Goal: Check status: Check status

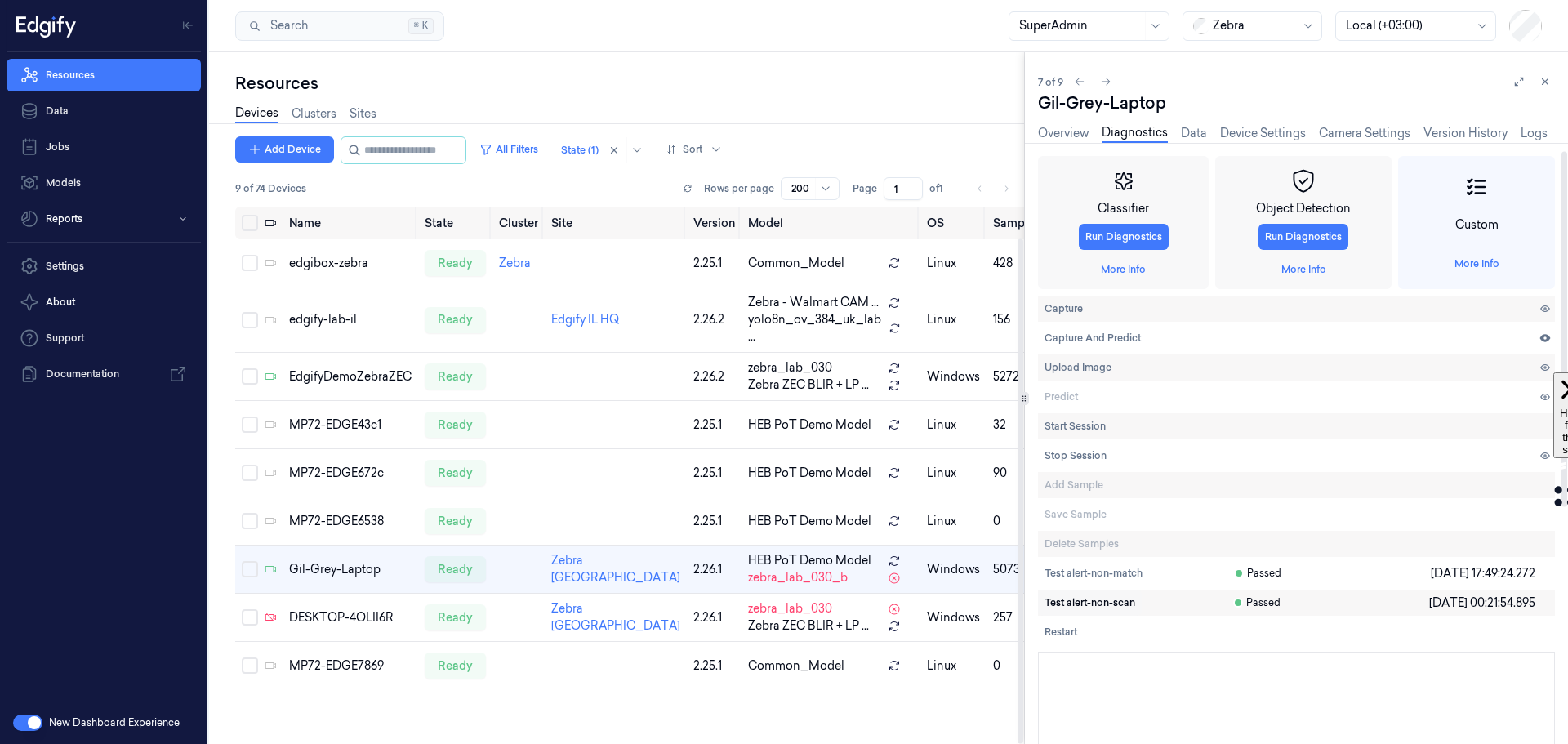
scroll to position [13, 0]
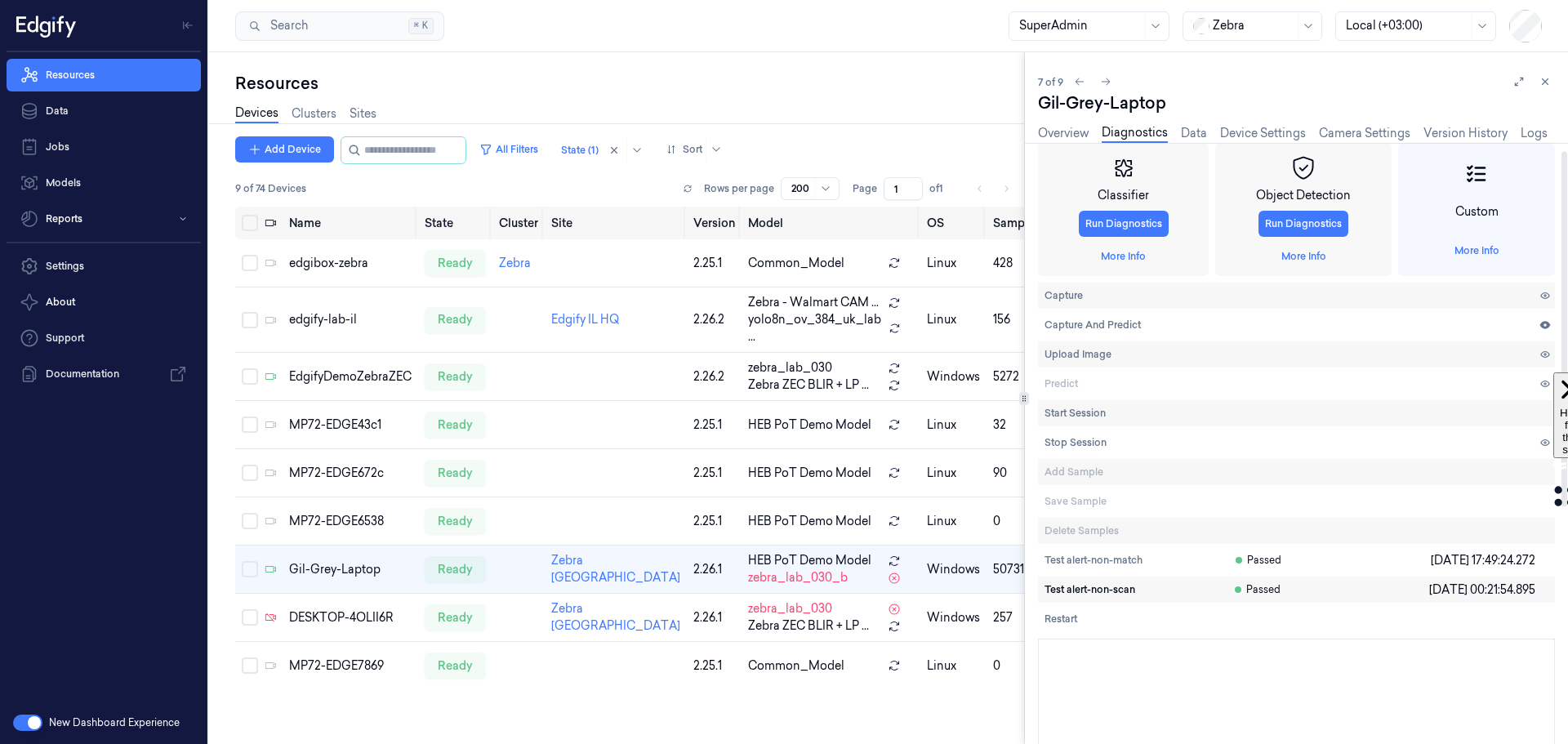
click at [1112, 593] on span "Test alert-non-scan" at bounding box center [1090, 589] width 91 height 15
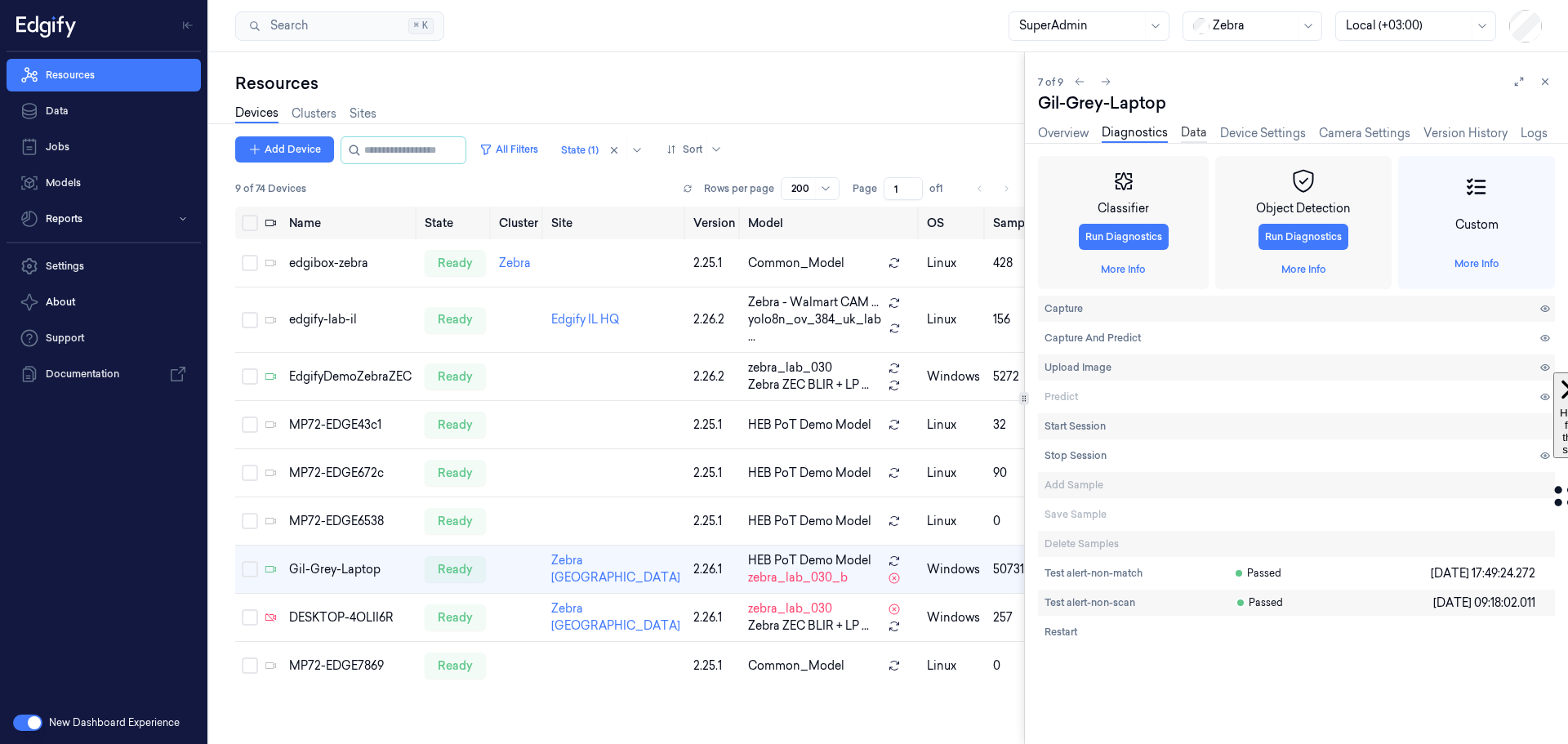
click at [1192, 125] on link "Data" at bounding box center [1193, 133] width 26 height 19
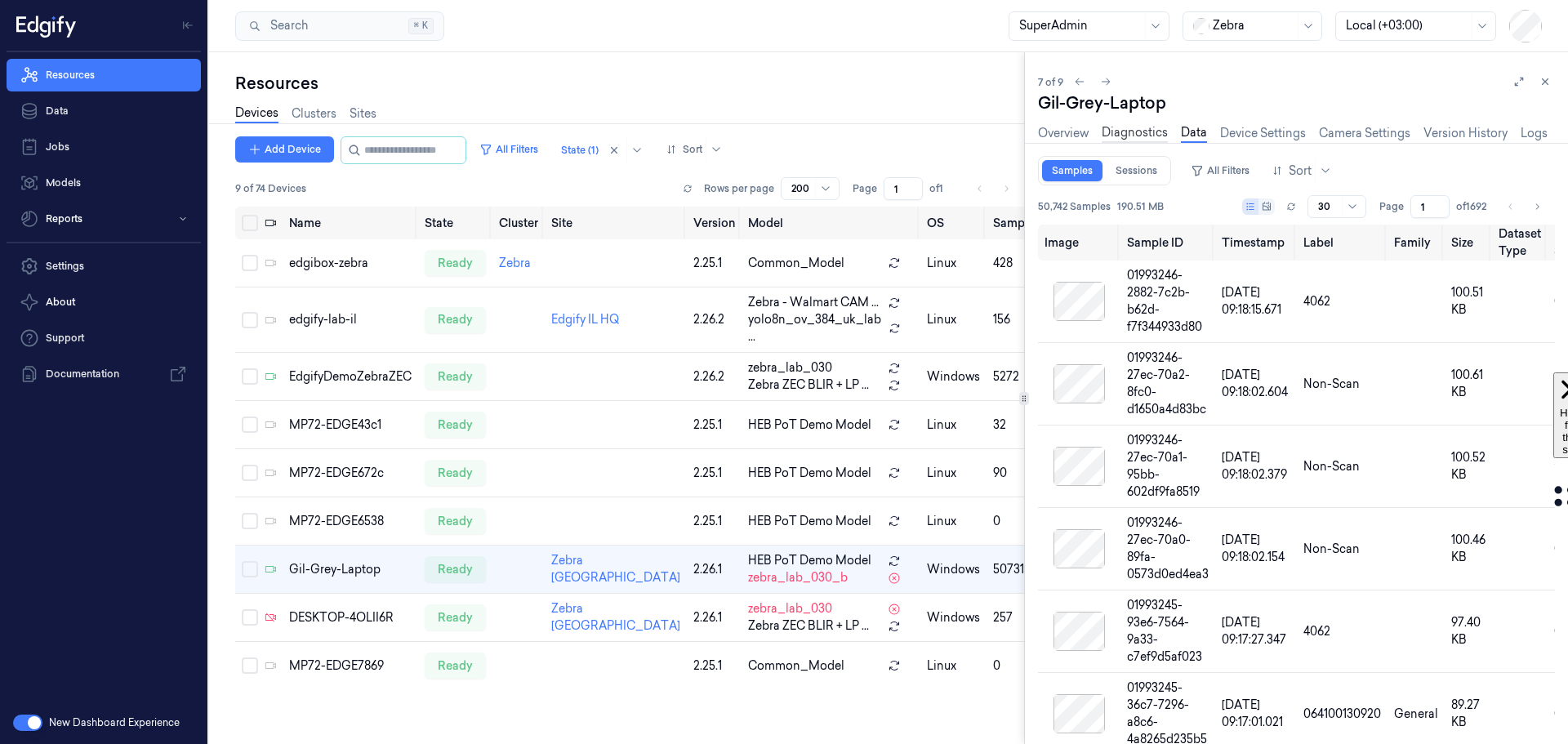
click at [1138, 133] on link "Diagnostics" at bounding box center [1134, 133] width 66 height 19
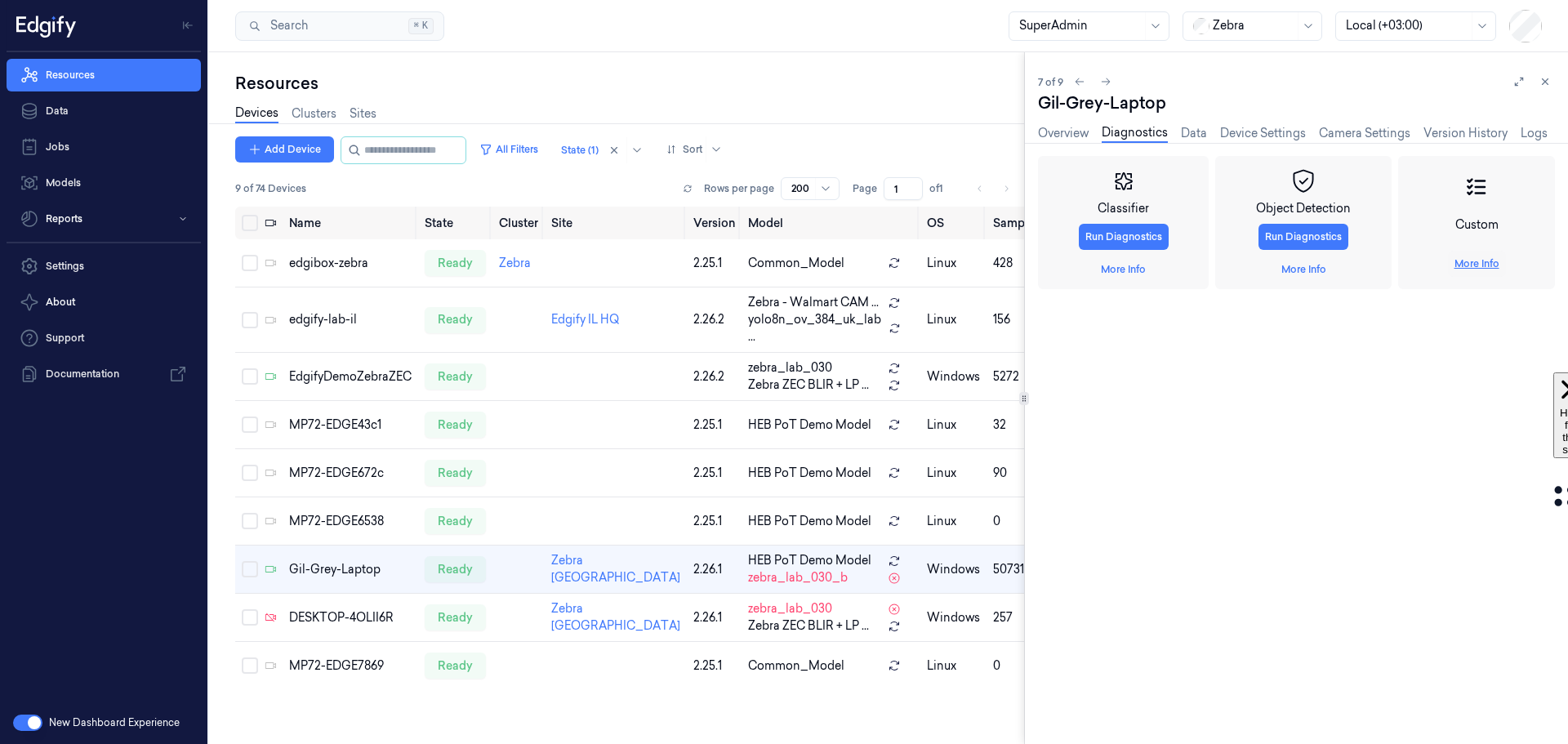
click at [1466, 262] on link "More Info" at bounding box center [1477, 263] width 45 height 15
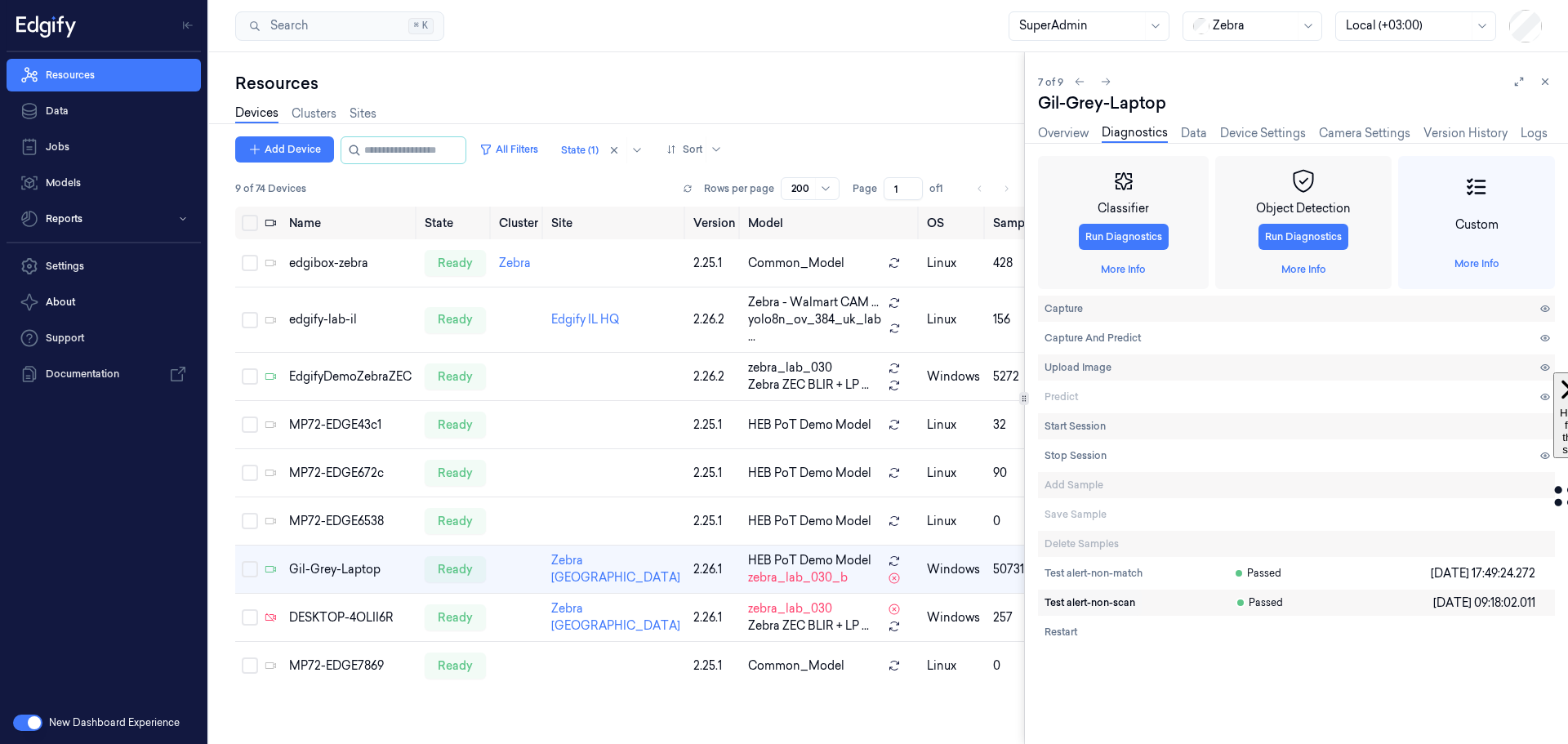
click at [1096, 602] on span "Test alert-non-scan" at bounding box center [1090, 602] width 91 height 15
click at [1208, 125] on div "Overview Diagnostics Data Device Settings Camera Settings Version History Logs" at bounding box center [1293, 133] width 509 height 19
click at [1198, 141] on link "Data" at bounding box center [1193, 133] width 26 height 19
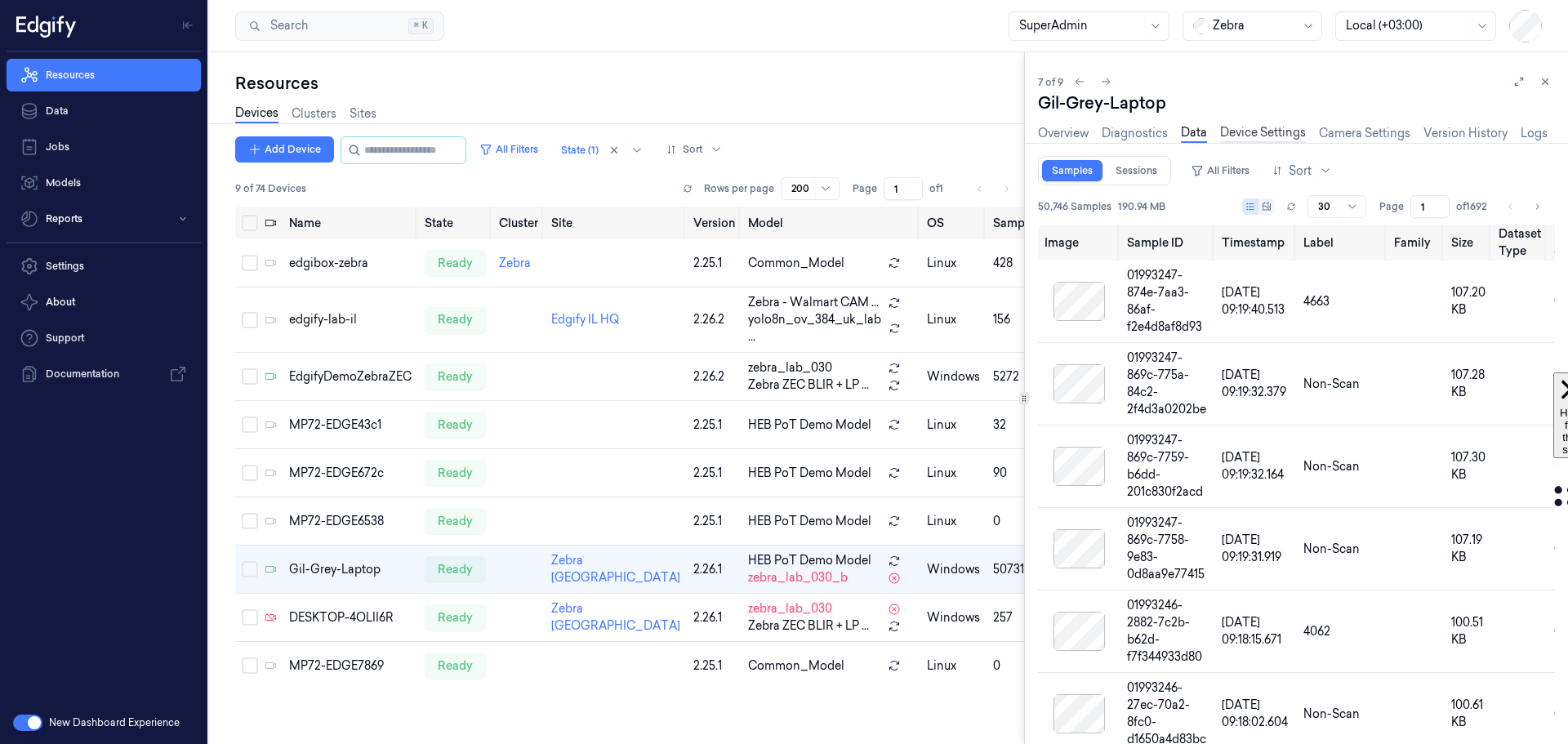
click at [1270, 130] on link "Device Settings" at bounding box center [1263, 133] width 85 height 19
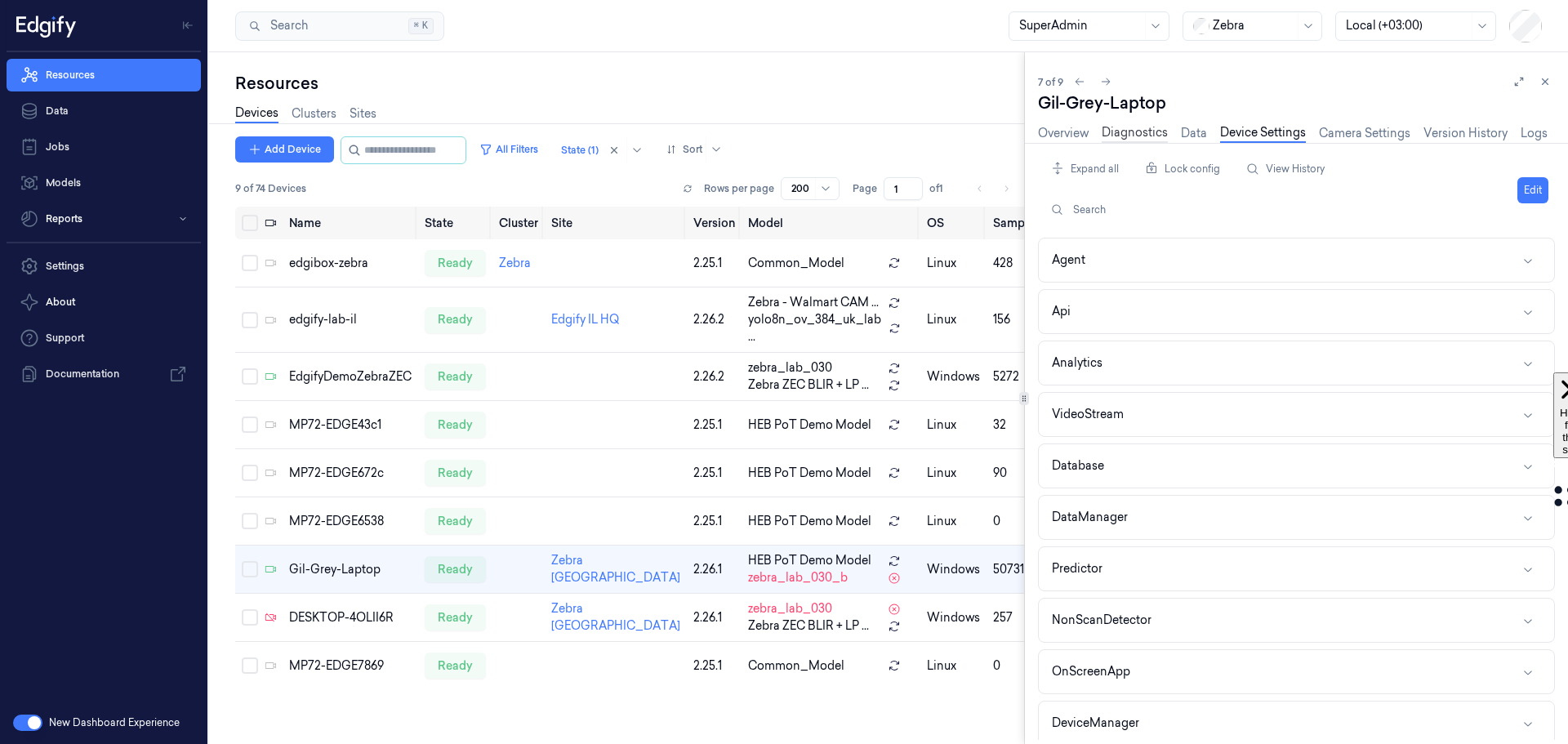
click at [1119, 132] on link "Diagnostics" at bounding box center [1134, 133] width 66 height 19
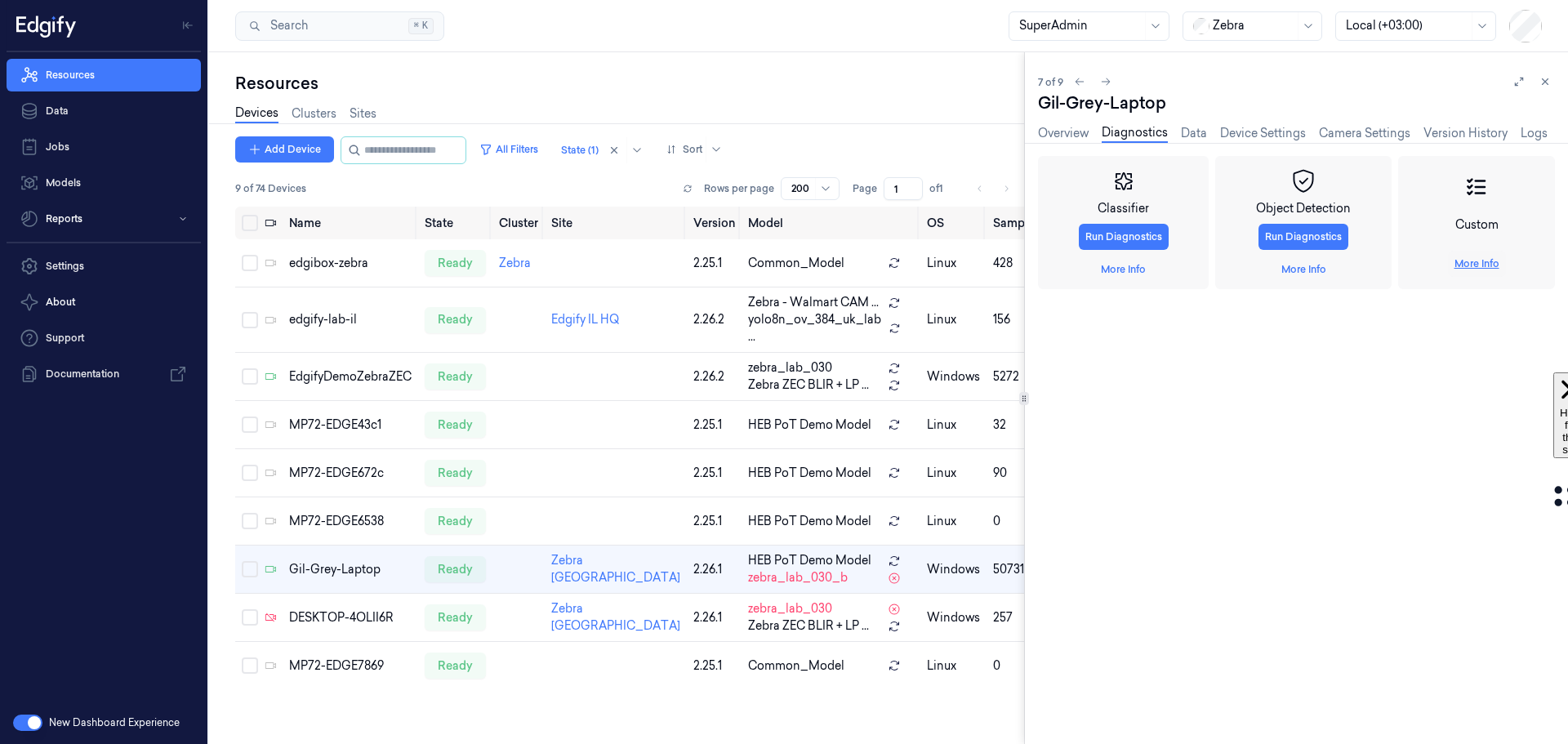
click at [1469, 263] on link "More Info" at bounding box center [1477, 263] width 45 height 15
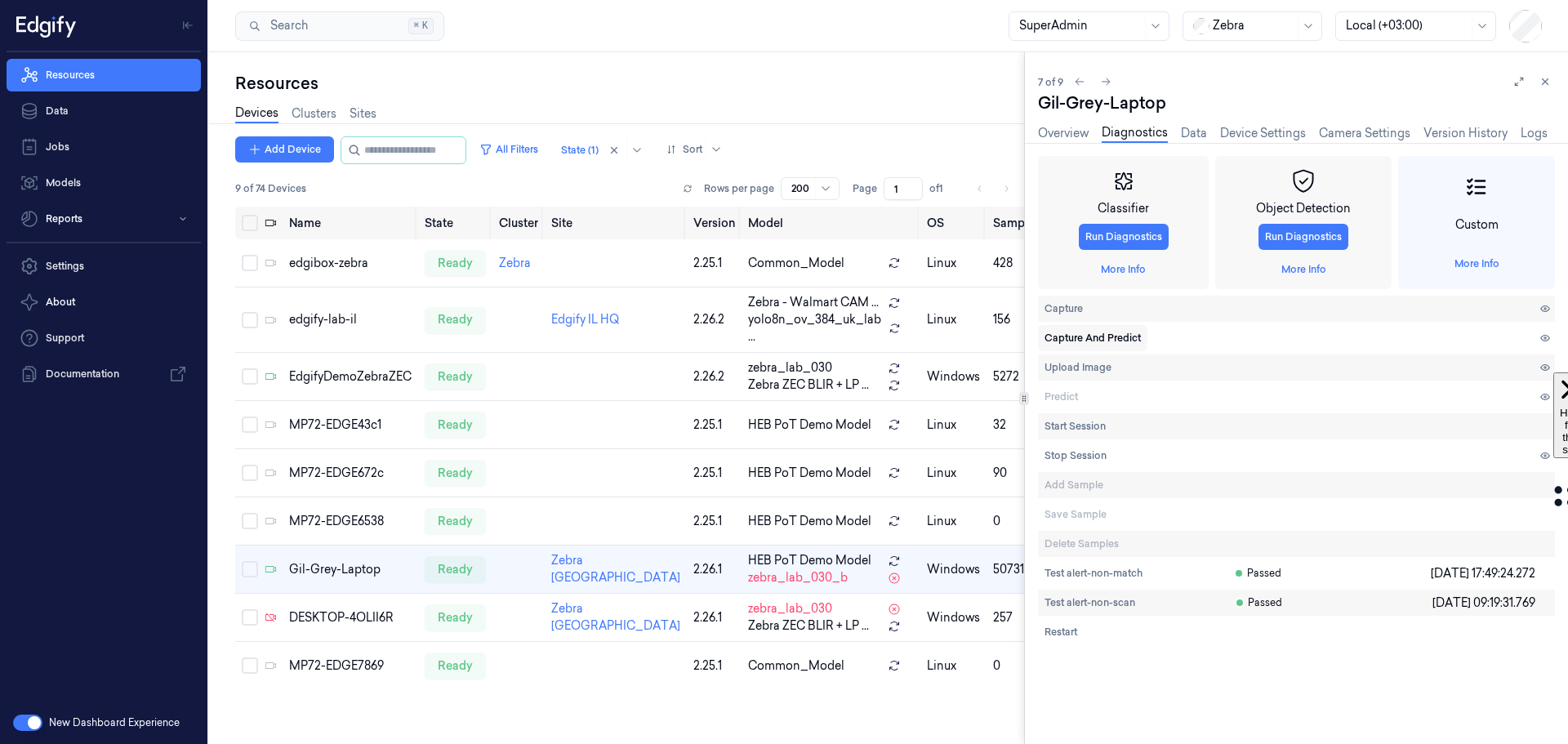
click at [1121, 339] on span "Capture And Predict" at bounding box center [1093, 338] width 96 height 15
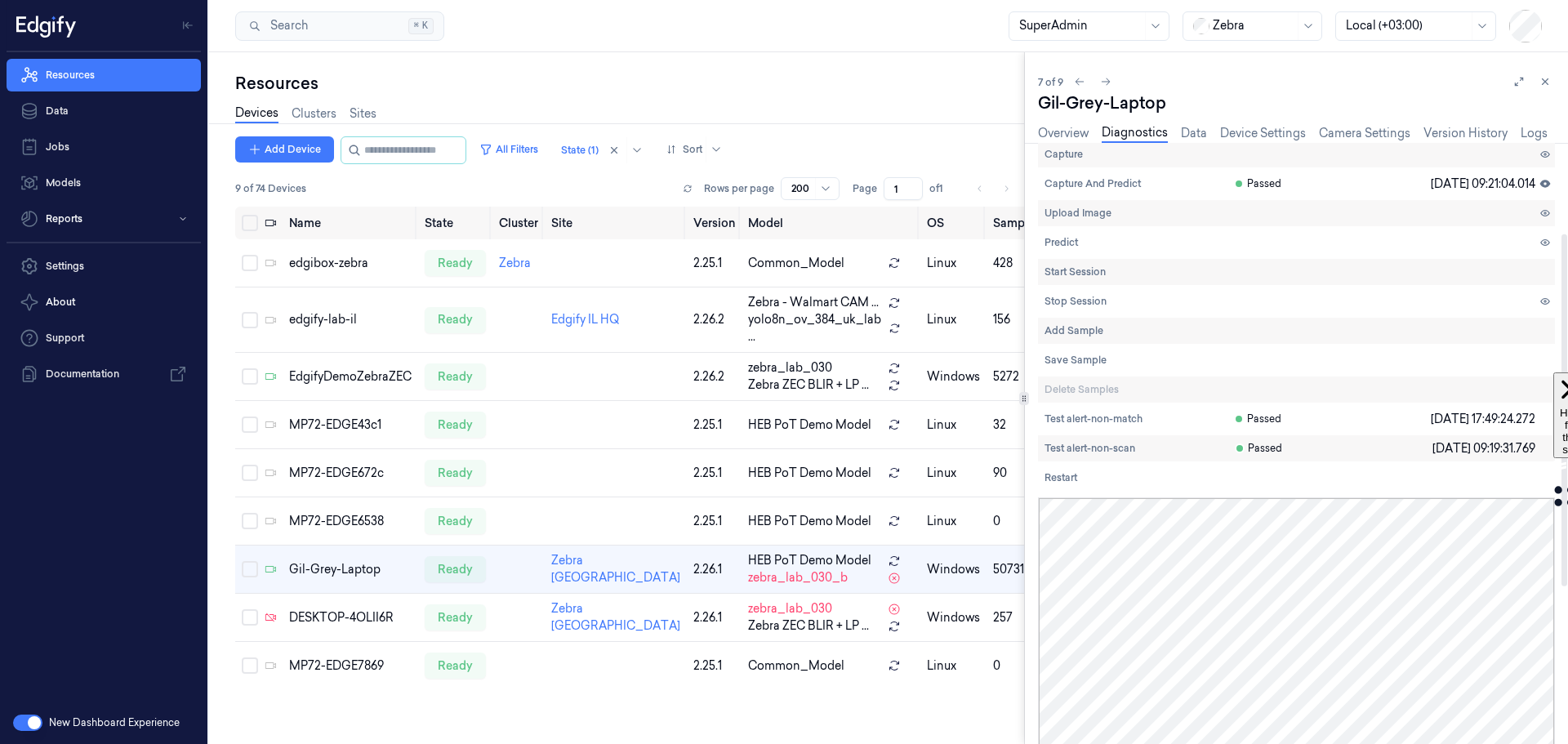
scroll to position [82, 0]
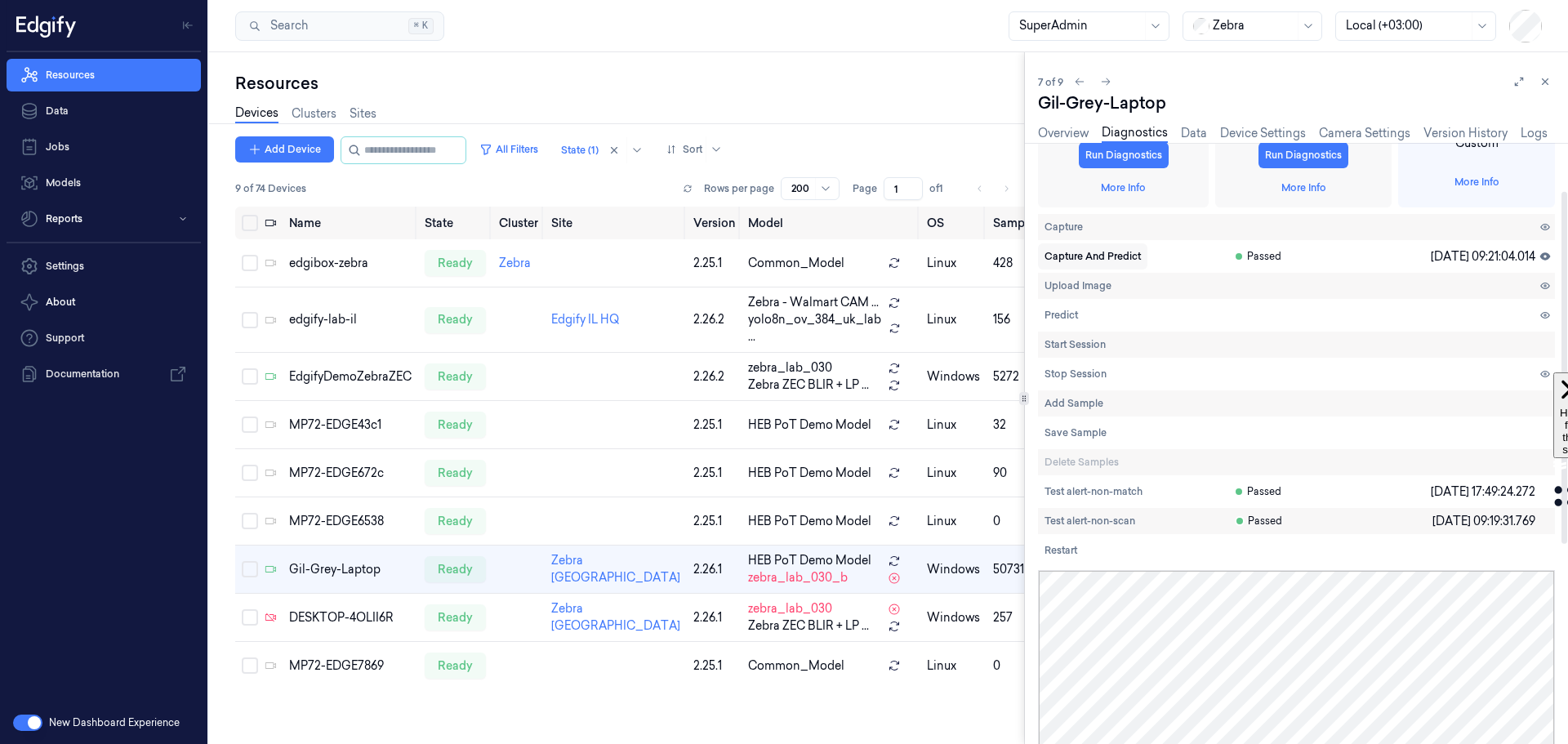
click at [1072, 259] on span "Capture And Predict" at bounding box center [1093, 256] width 96 height 15
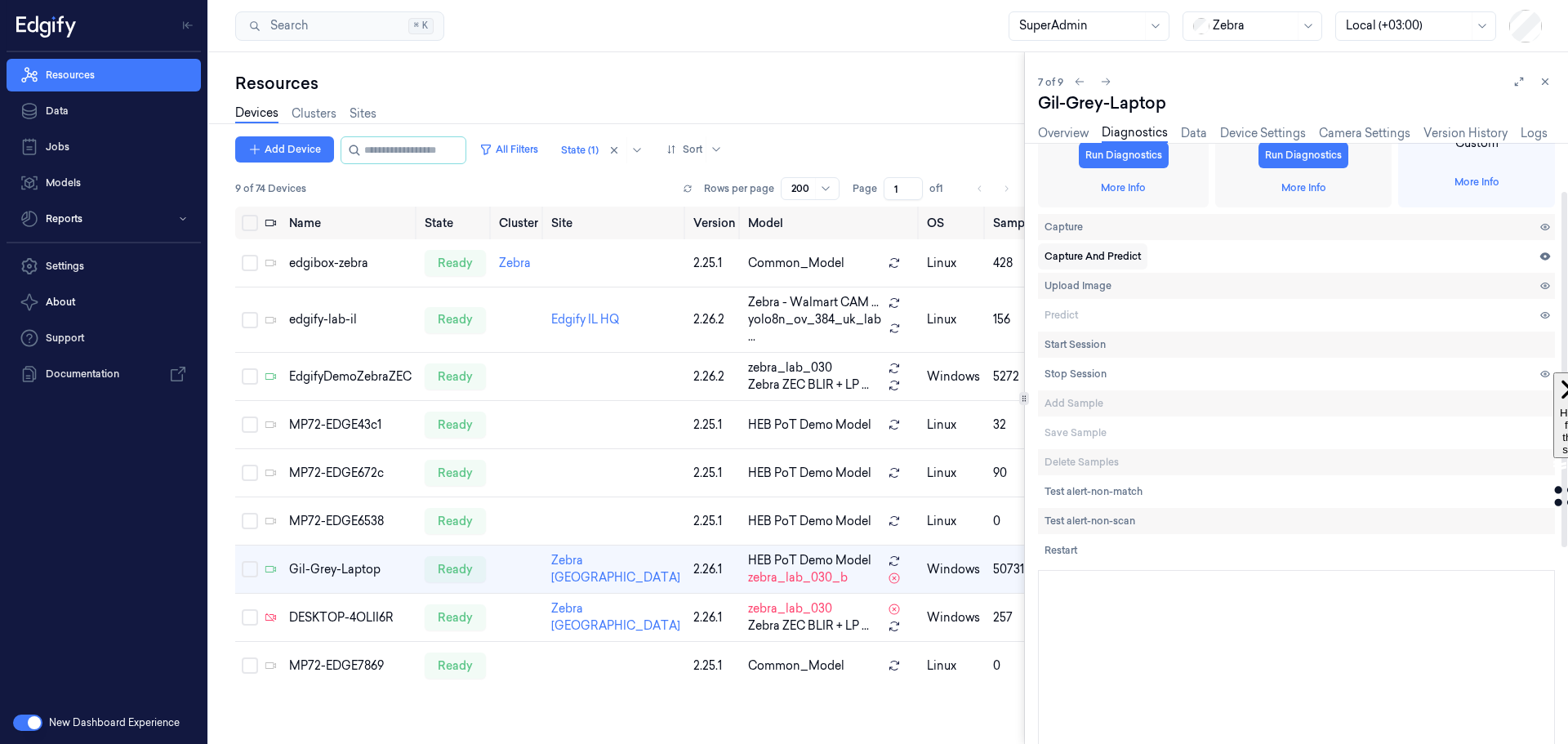
click at [1102, 255] on span "Capture And Predict" at bounding box center [1093, 256] width 96 height 15
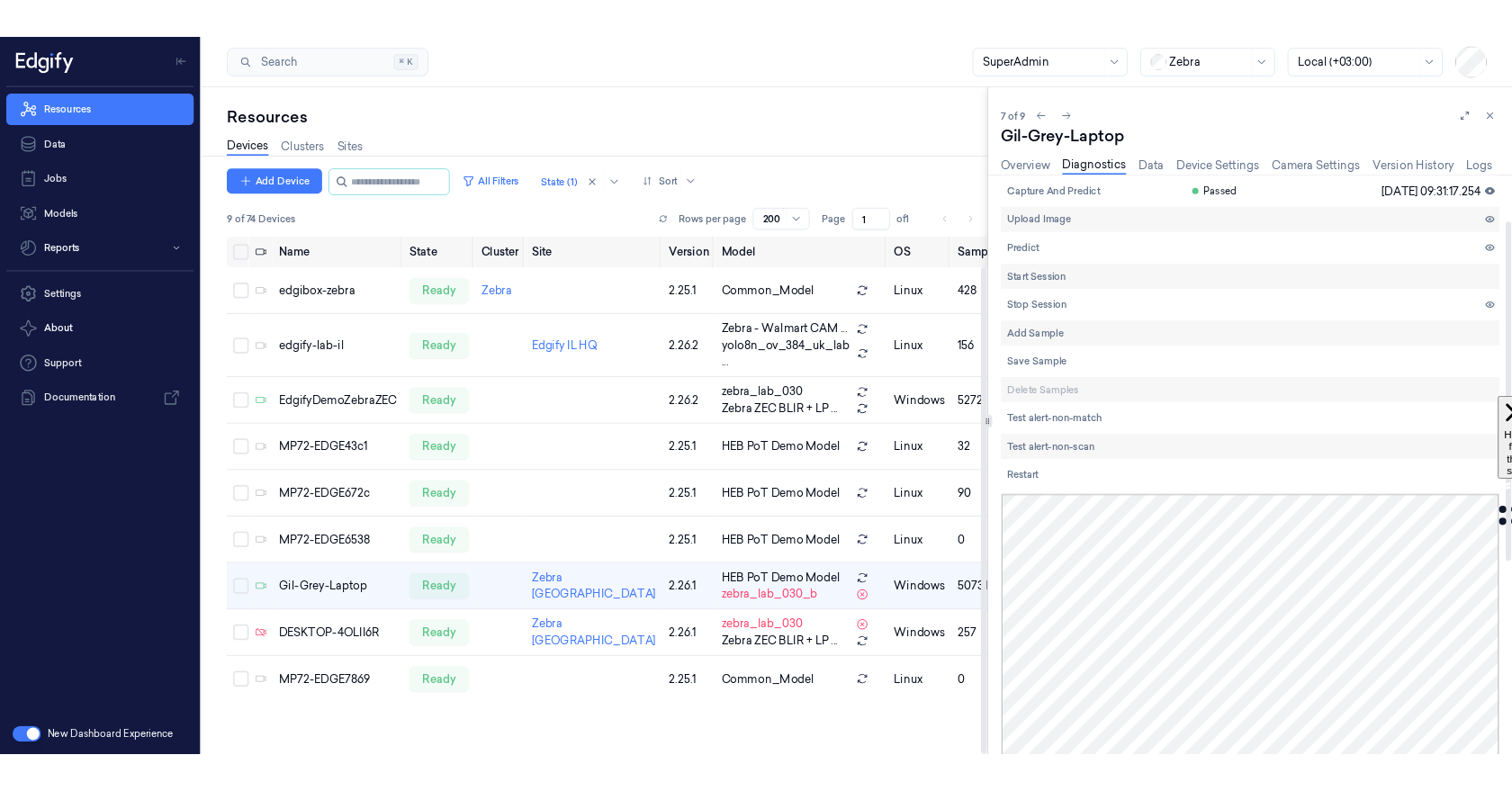
scroll to position [360, 0]
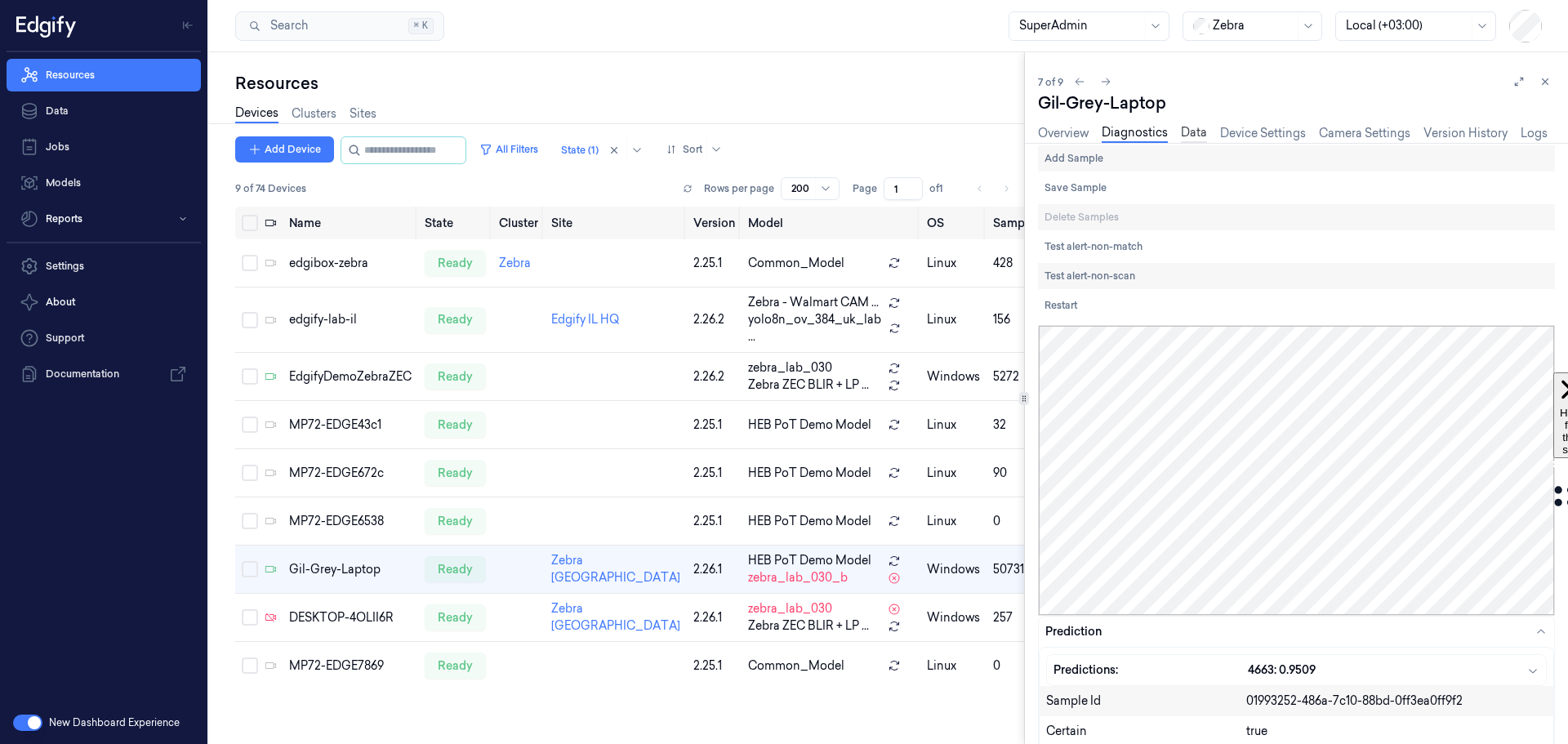
click at [1182, 136] on link "Data" at bounding box center [1193, 133] width 26 height 19
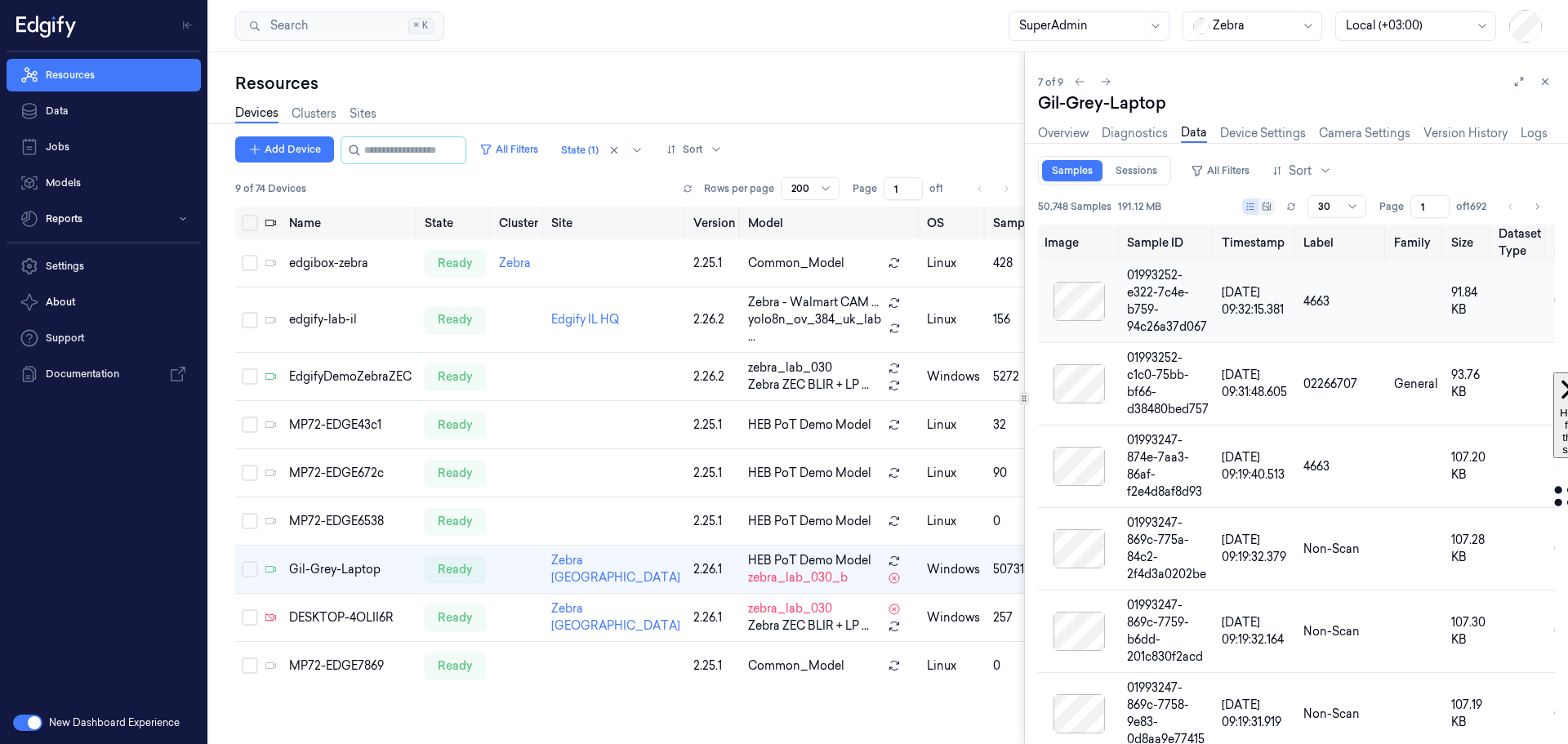
click at [1063, 303] on div at bounding box center [1079, 301] width 69 height 39
